Goal: Find specific page/section: Find specific page/section

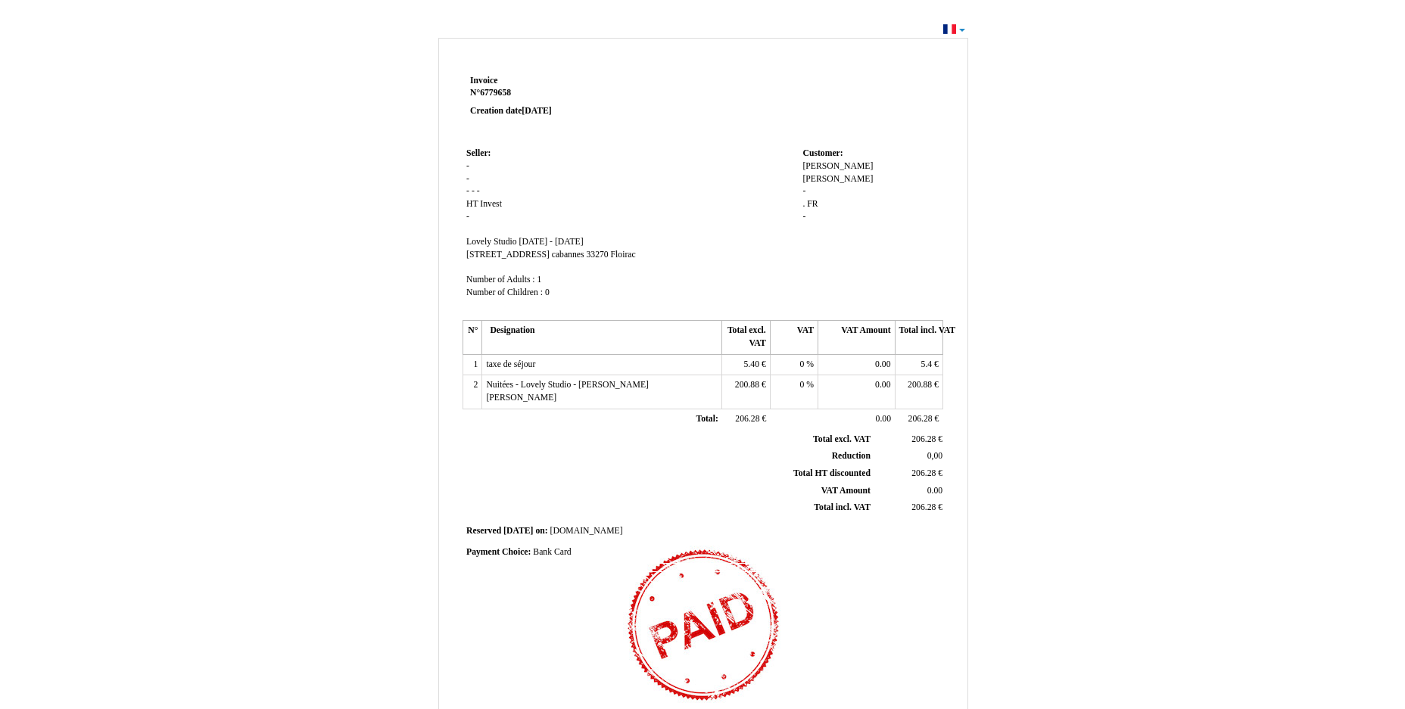
drag, startPoint x: 840, startPoint y: 239, endPoint x: 734, endPoint y: 287, distance: 116.6
click at [734, 287] on td "Seller: Seller: - - - - - HT HT Invest Invest - SIRET Lovely Studio Lovely Stud…" at bounding box center [631, 230] width 336 height 173
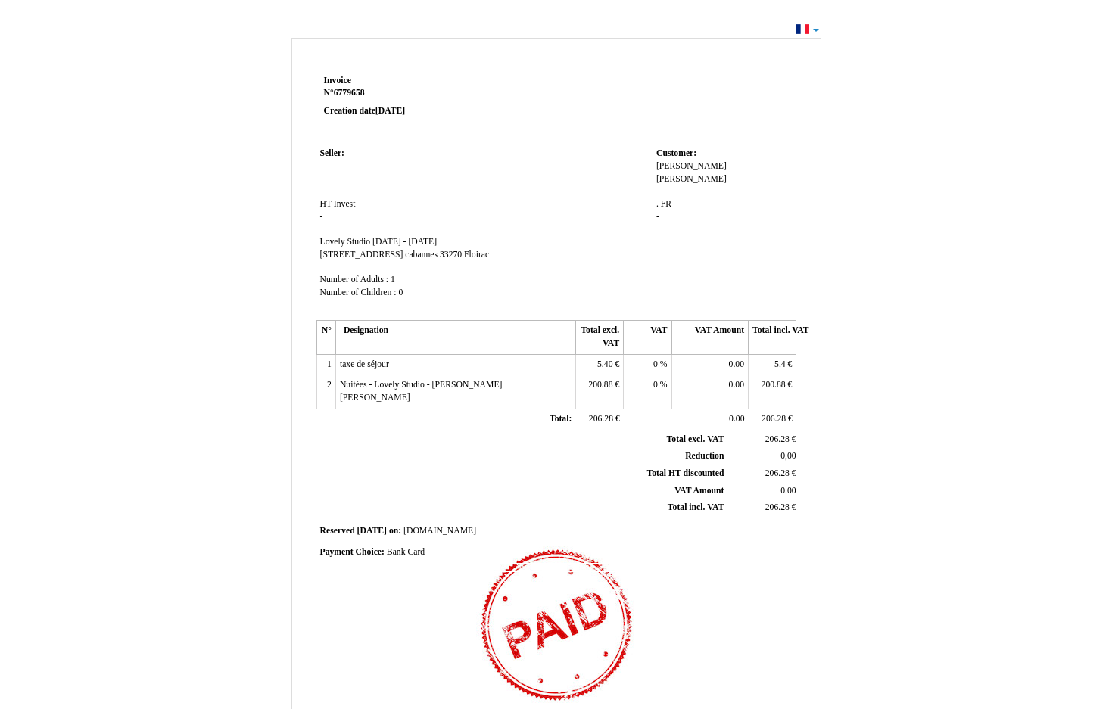
click at [987, 207] on div "Invoice Invoice N° 6779658 6779658 Creation date 18 September 2025 Seller: Sell…" at bounding box center [557, 462] width 886 height 856
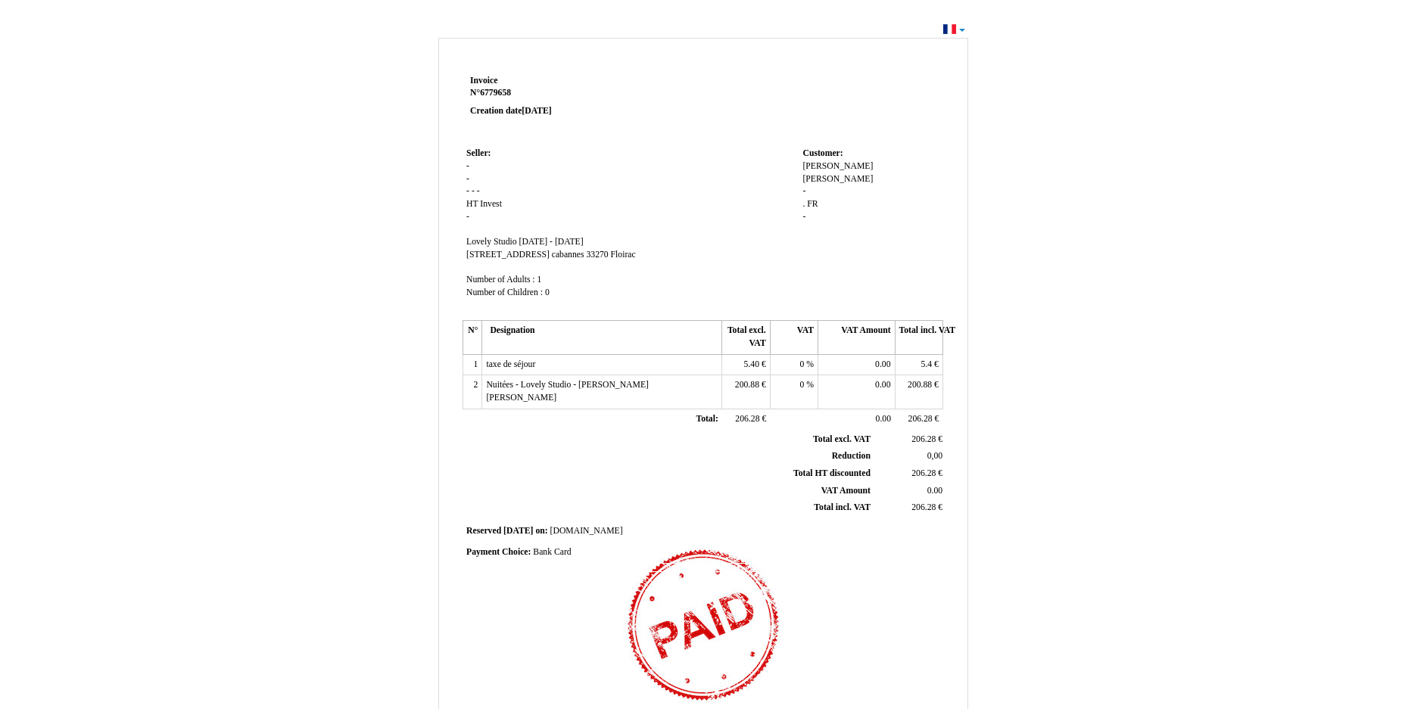
click at [1187, 103] on div "Invoice Invoice N° 6779658 6779658 Creation date 18 September 2025 Seller: Sell…" at bounding box center [702, 455] width 1405 height 872
